Goal: Task Accomplishment & Management: Manage account settings

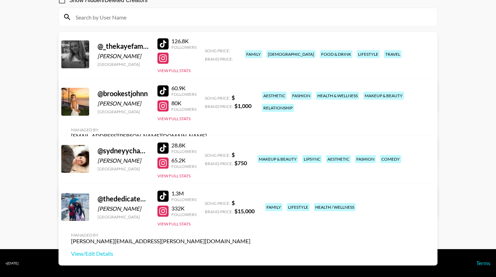
scroll to position [74, 0]
click at [250, 250] on link "View/Edit Details" at bounding box center [160, 253] width 179 height 7
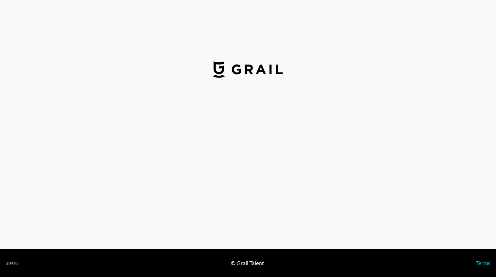
select select "USD"
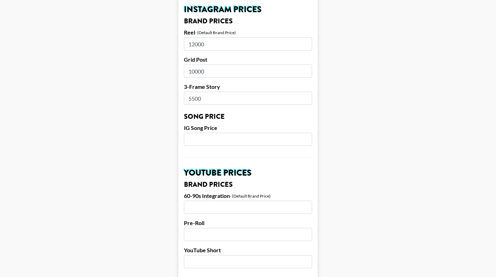
scroll to position [363, 0]
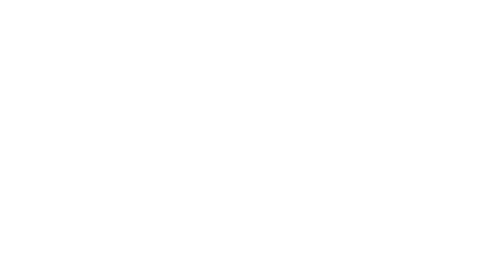
select select "USD"
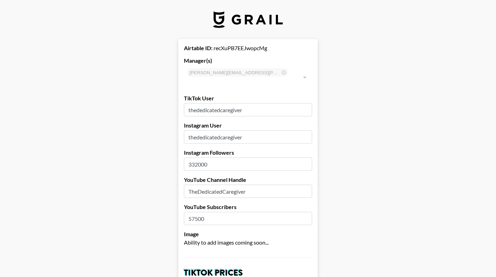
type input "[GEOGRAPHIC_DATA]"
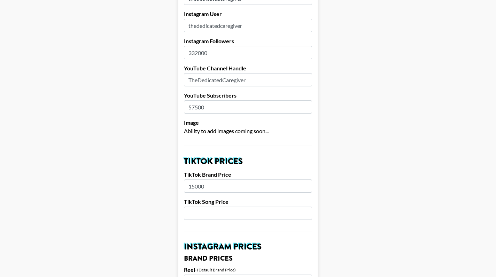
scroll to position [111, 0]
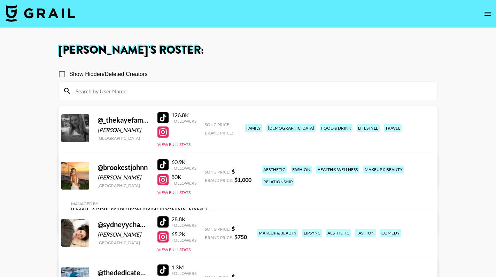
scroll to position [74, 0]
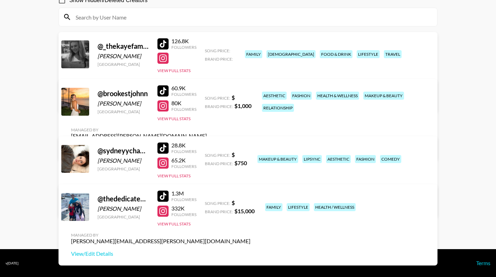
click at [250, 97] on link "View/Edit Details" at bounding box center [160, 100] width 179 height 7
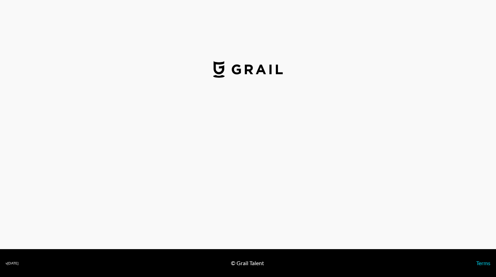
select select "USD"
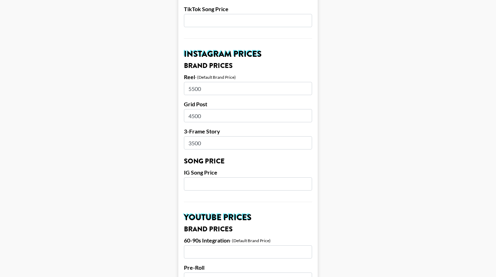
scroll to position [306, 0]
